Goal: Information Seeking & Learning: Learn about a topic

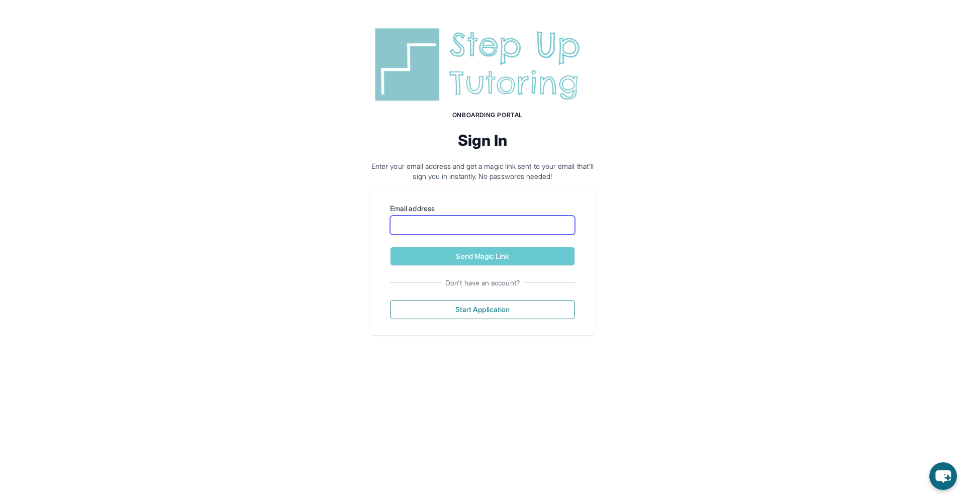
click at [482, 226] on input "Email address" at bounding box center [482, 225] width 185 height 19
type input "**********"
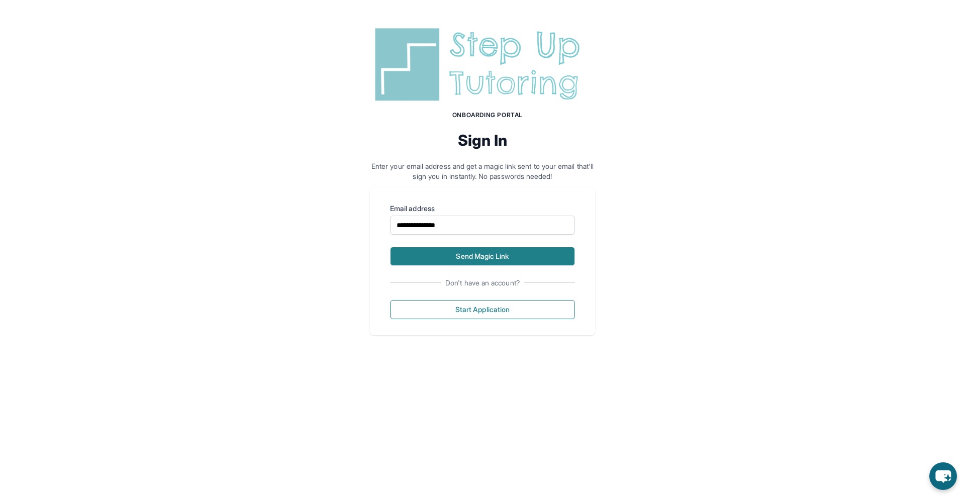
click at [503, 255] on button "Send Magic Link" at bounding box center [482, 256] width 185 height 19
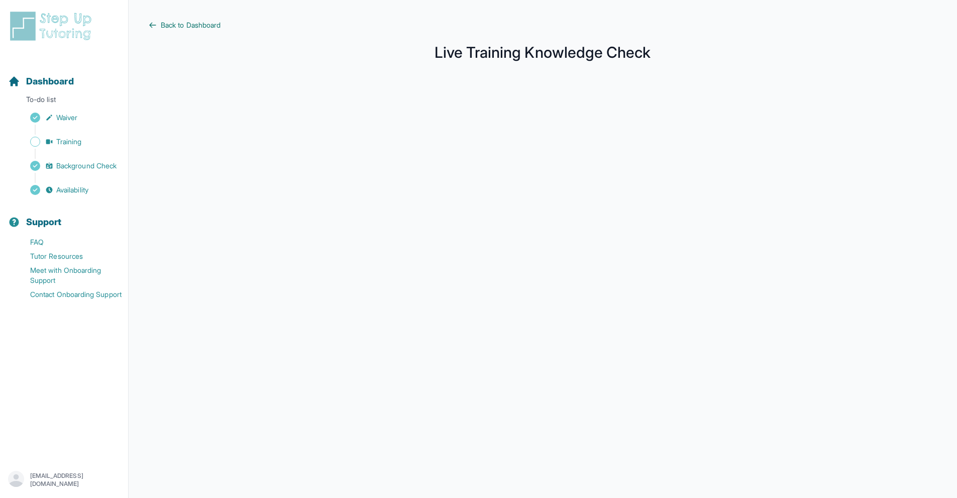
click at [152, 23] on icon at bounding box center [153, 25] width 6 height 5
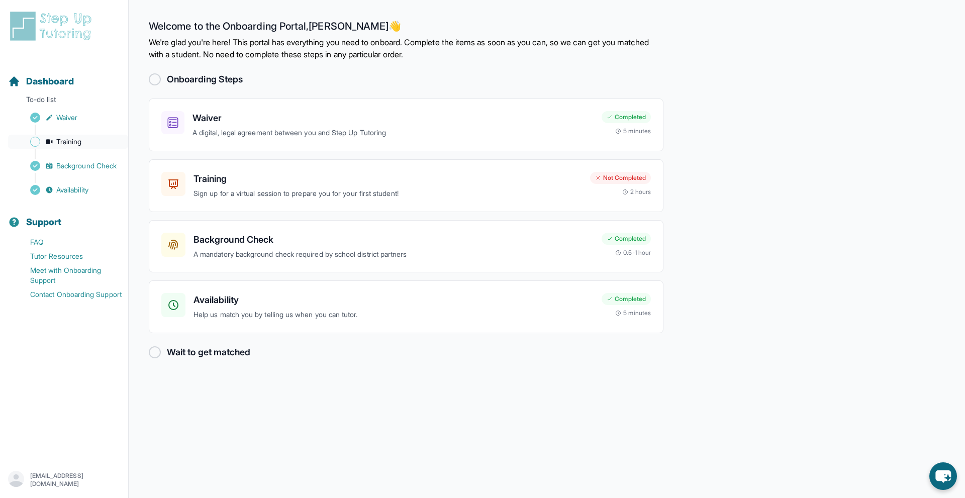
click at [78, 138] on span "Training" at bounding box center [69, 142] width 26 height 10
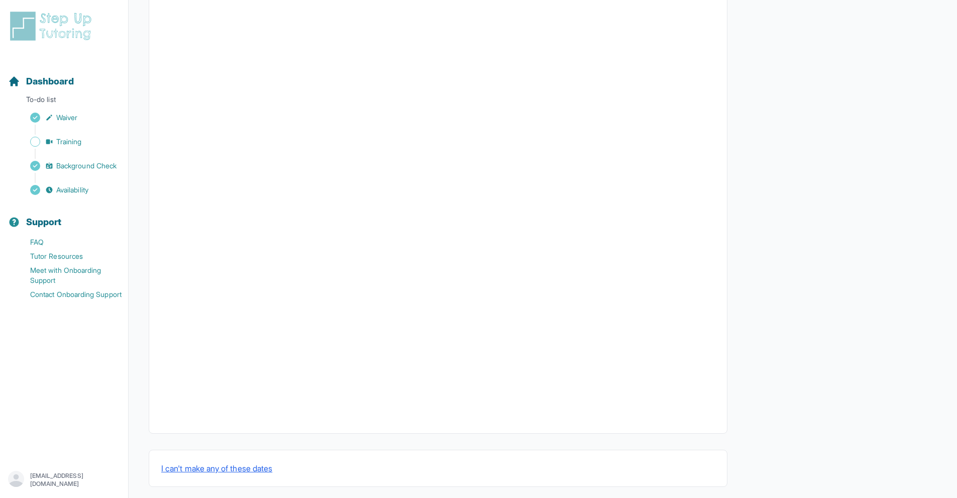
scroll to position [209, 0]
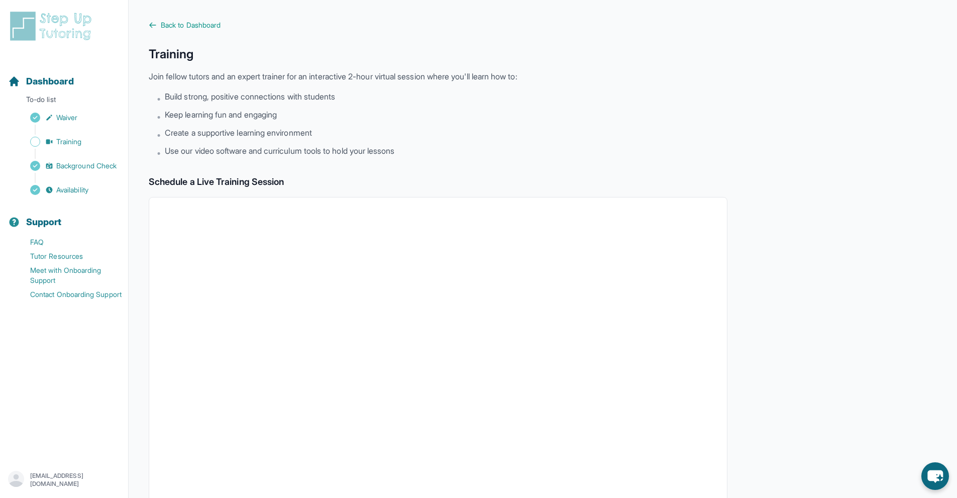
click at [60, 132] on div "Sidebar" at bounding box center [66, 130] width 116 height 10
click at [61, 137] on span "Training" at bounding box center [69, 142] width 26 height 10
